Goal: Information Seeking & Learning: Find specific page/section

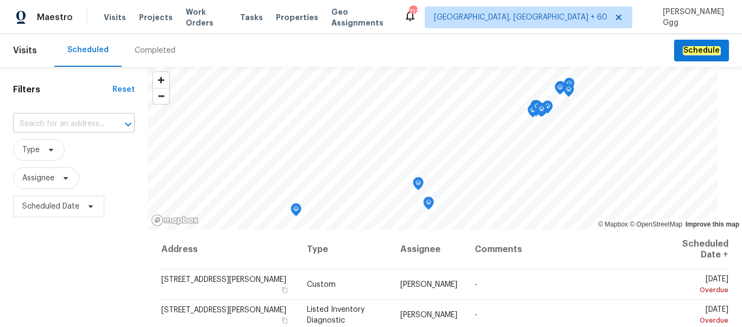
click at [50, 121] on input "text" at bounding box center [58, 124] width 91 height 17
paste input "[STREET_ADDRESS][PERSON_NAME]"
type input "[STREET_ADDRESS][PERSON_NAME]"
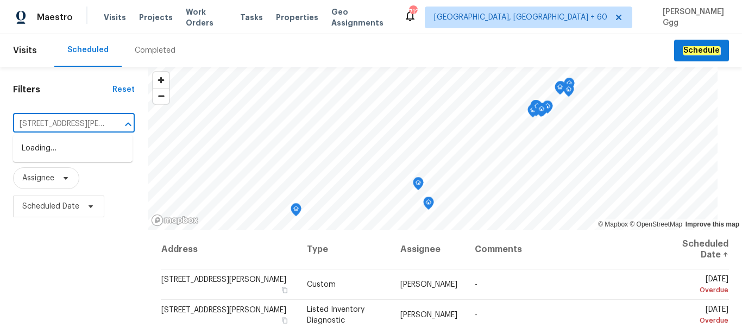
scroll to position [0, 55]
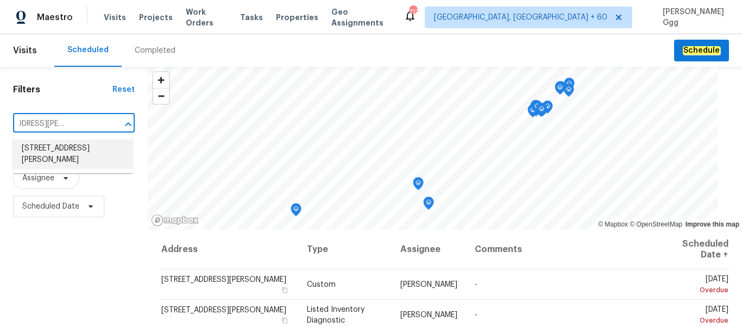
click at [64, 159] on li "[STREET_ADDRESS][PERSON_NAME]" at bounding box center [72, 154] width 119 height 29
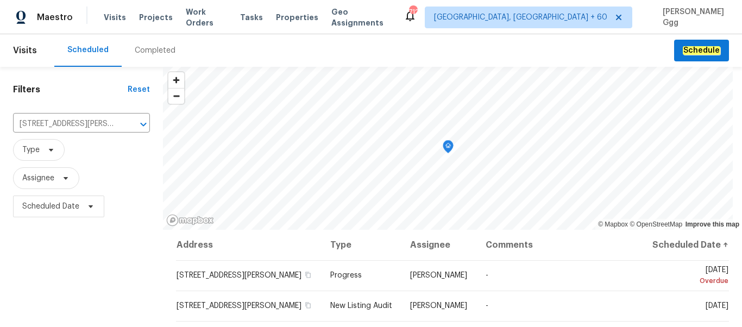
click at [140, 52] on div "Completed" at bounding box center [155, 50] width 41 height 11
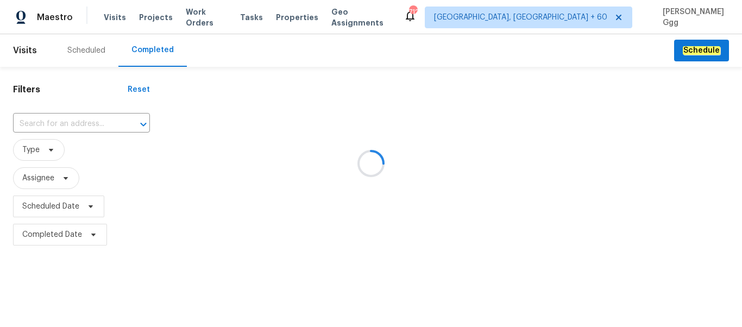
click at [57, 126] on div at bounding box center [371, 163] width 742 height 327
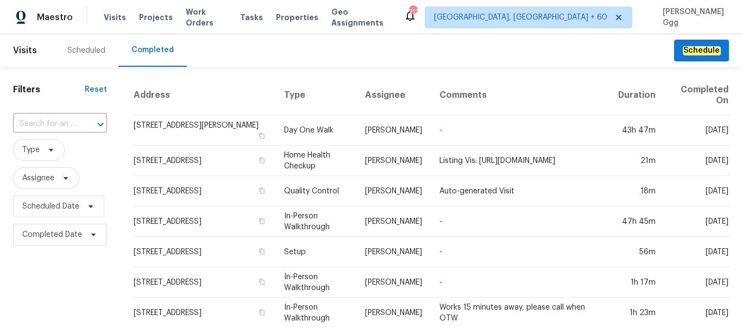
click at [37, 122] on input "text" at bounding box center [45, 124] width 64 height 17
paste input "[STREET_ADDRESS][PERSON_NAME]"
type input "[STREET_ADDRESS][PERSON_NAME]"
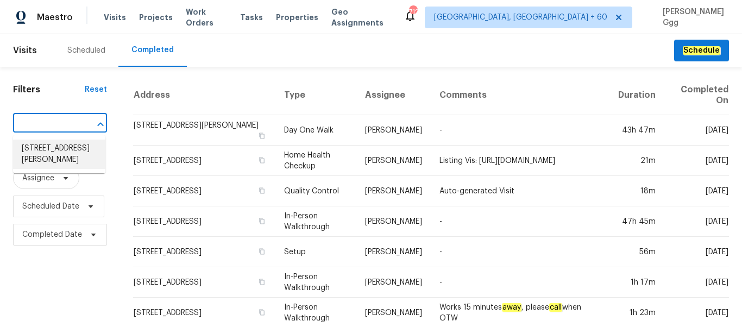
click at [56, 168] on li "[STREET_ADDRESS][PERSON_NAME]" at bounding box center [59, 154] width 92 height 29
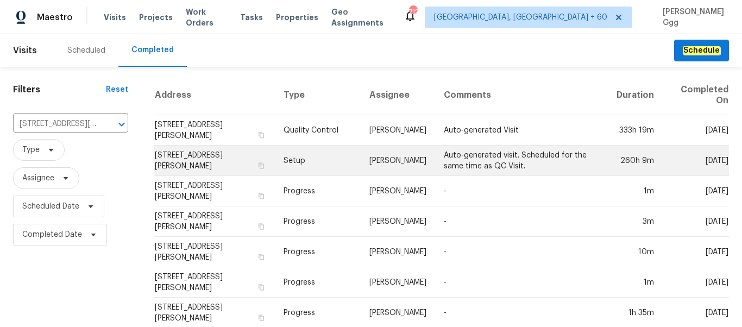
click at [292, 160] on td "Setup" at bounding box center [318, 160] width 86 height 30
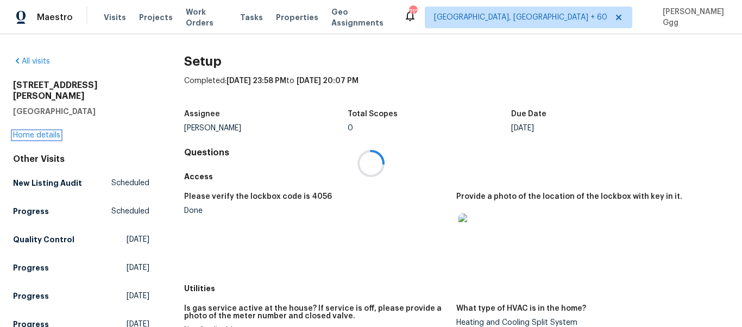
click at [54, 131] on link "Home details" at bounding box center [36, 135] width 47 height 8
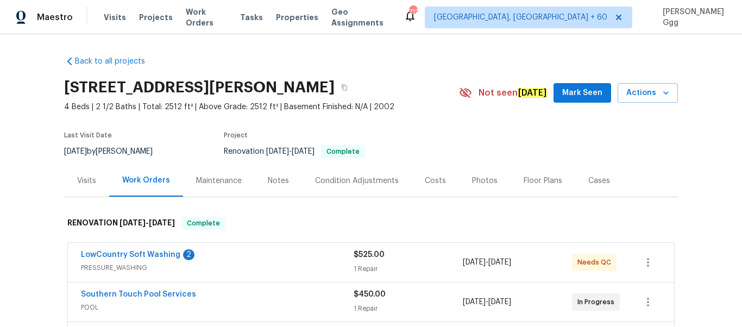
click at [473, 179] on div "Photos" at bounding box center [485, 180] width 26 height 11
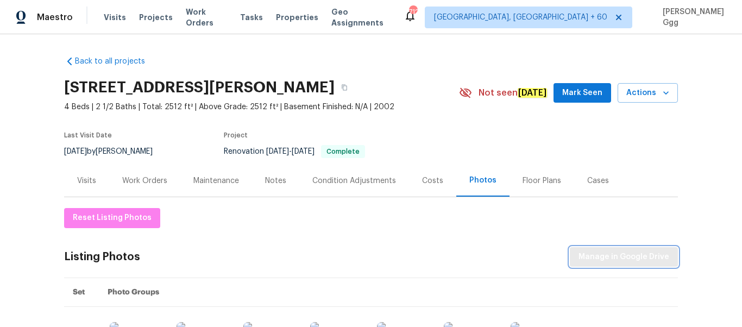
click at [587, 260] on span "Manage in Google Drive" at bounding box center [623, 257] width 91 height 14
click at [115, 27] on div "Visits Projects Work Orders Tasks Properties Geo Assignments" at bounding box center [254, 18] width 300 height 22
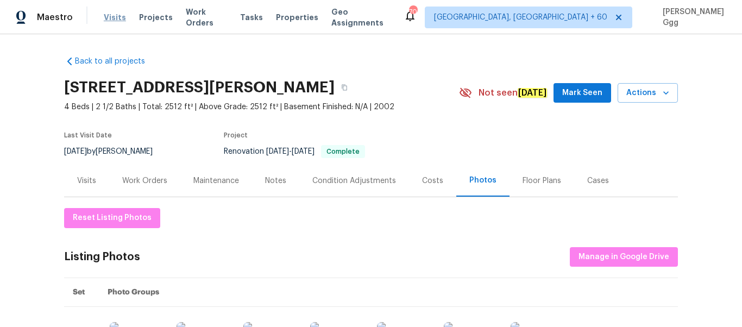
click at [114, 14] on span "Visits" at bounding box center [115, 17] width 22 height 11
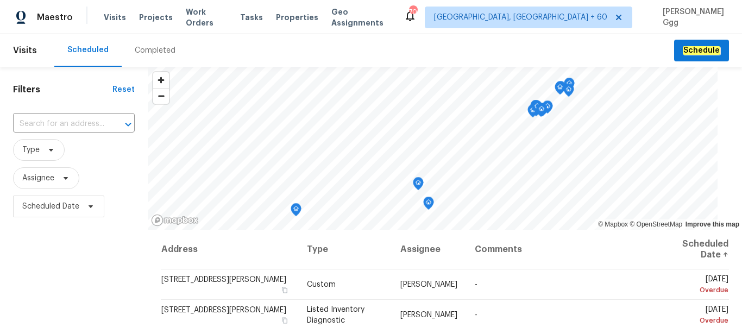
click at [148, 49] on div "Completed" at bounding box center [155, 50] width 41 height 11
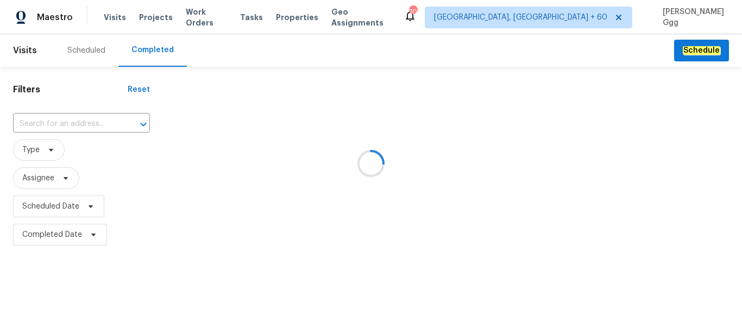
click at [55, 118] on div at bounding box center [371, 163] width 742 height 327
click at [23, 124] on div at bounding box center [371, 163] width 742 height 327
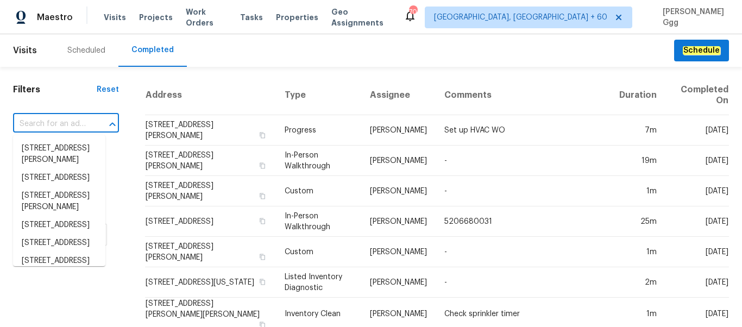
paste input "[STREET_ADDRESS][PERSON_NAME]"
type input "[STREET_ADDRESS][PERSON_NAME]"
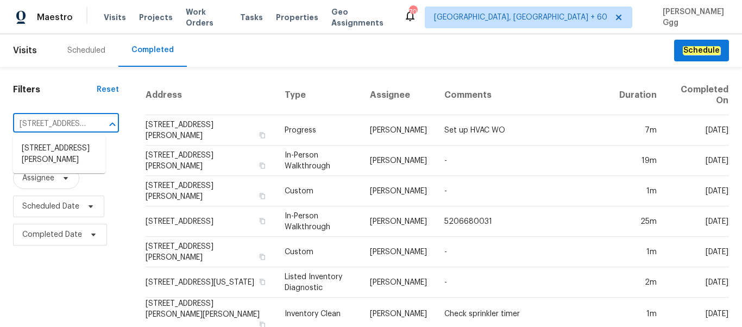
scroll to position [0, 85]
click at [52, 154] on li "[STREET_ADDRESS][PERSON_NAME]" at bounding box center [59, 154] width 92 height 29
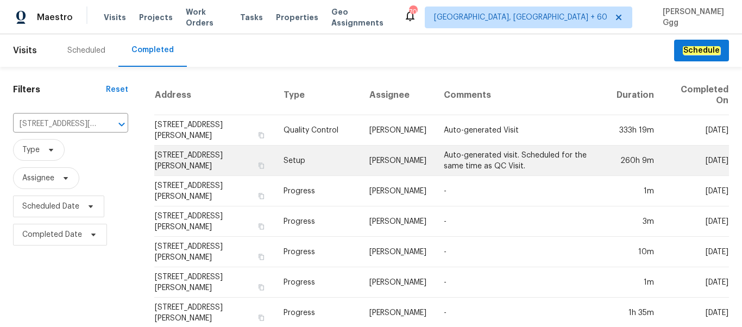
click at [281, 161] on td "Setup" at bounding box center [318, 160] width 86 height 30
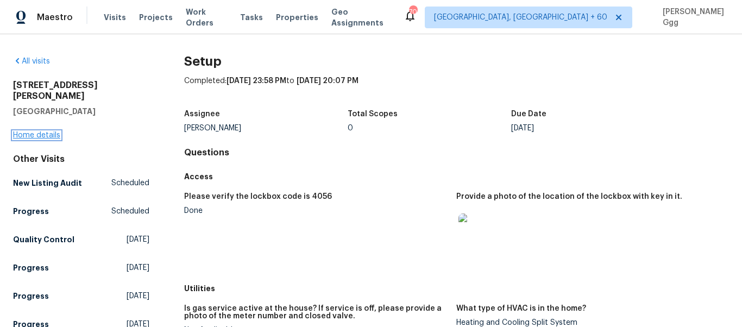
click at [44, 131] on link "Home details" at bounding box center [36, 135] width 47 height 8
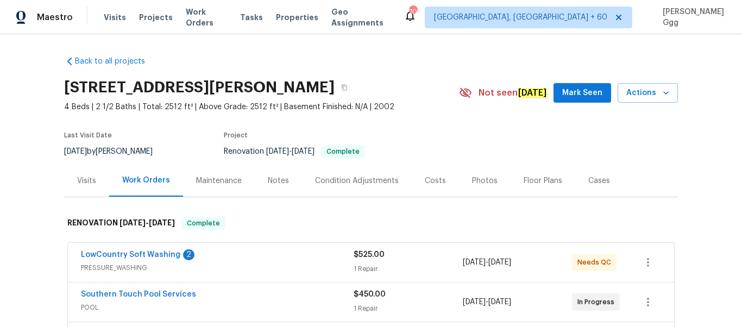
click at [473, 175] on div "Photos" at bounding box center [485, 180] width 26 height 11
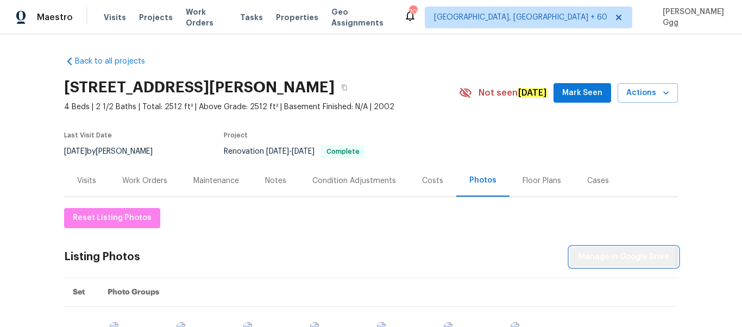
click at [587, 253] on span "Manage in Google Drive" at bounding box center [623, 257] width 91 height 14
